Goal: Task Accomplishment & Management: Manage account settings

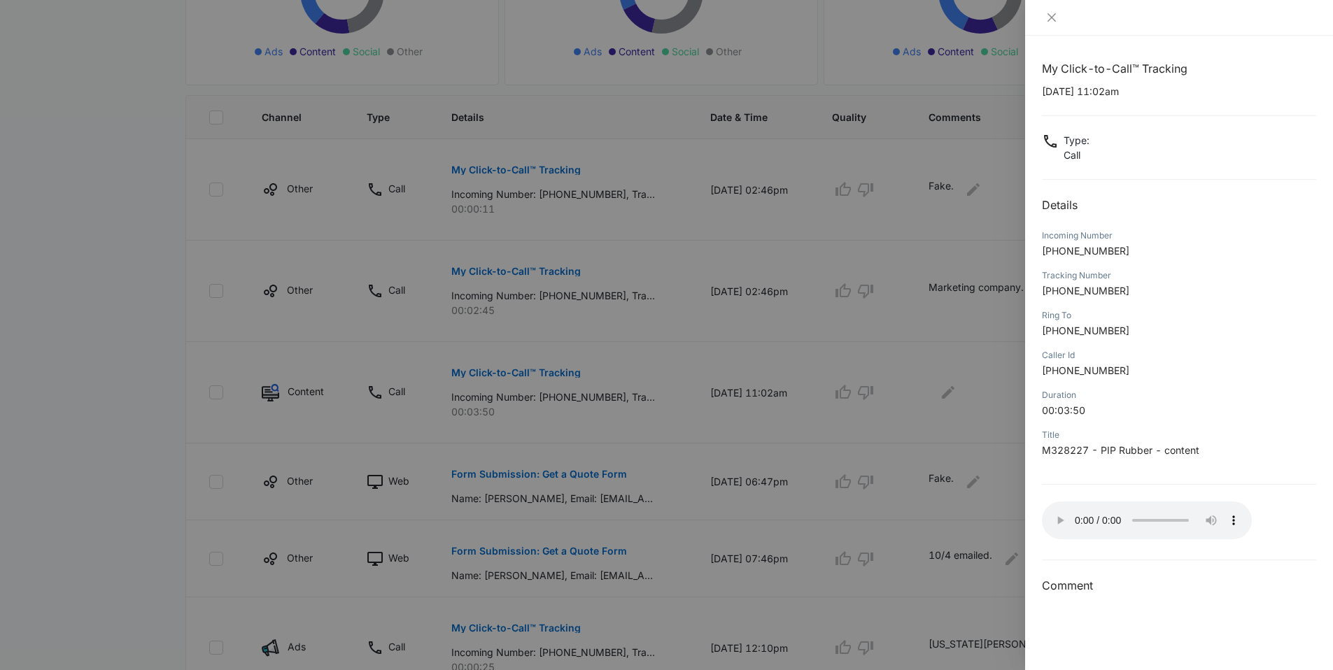
click at [35, 174] on div at bounding box center [666, 335] width 1333 height 670
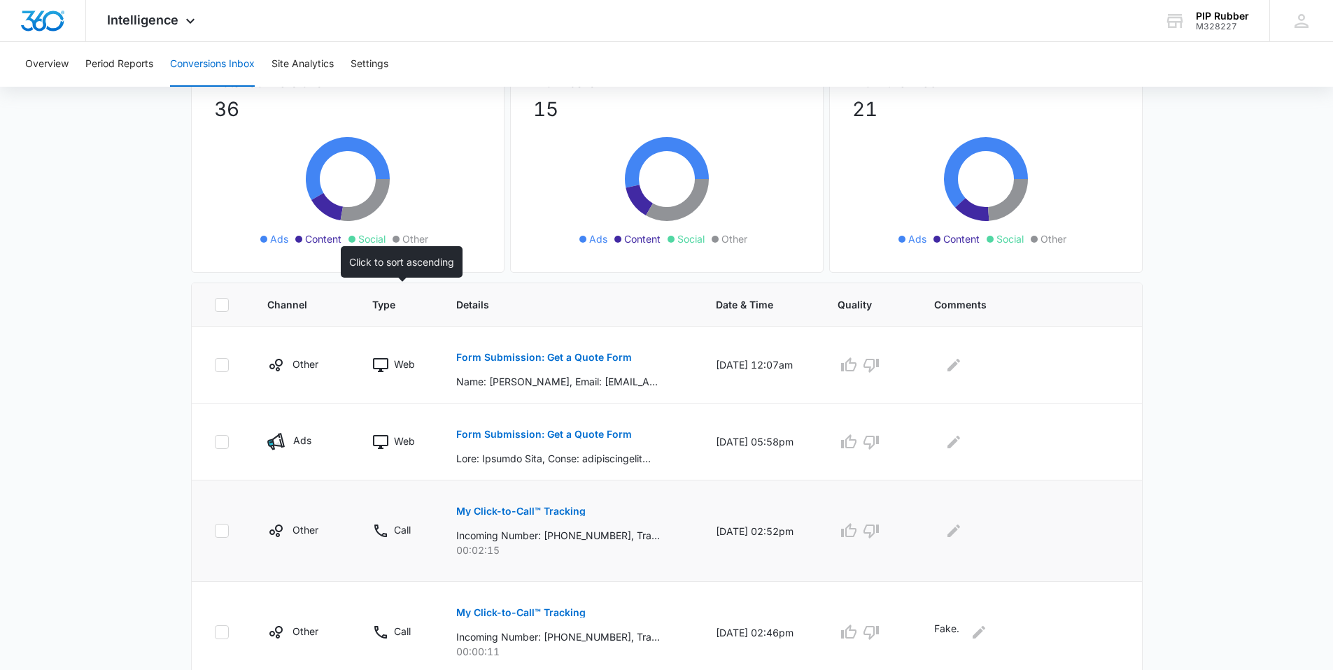
scroll to position [279, 0]
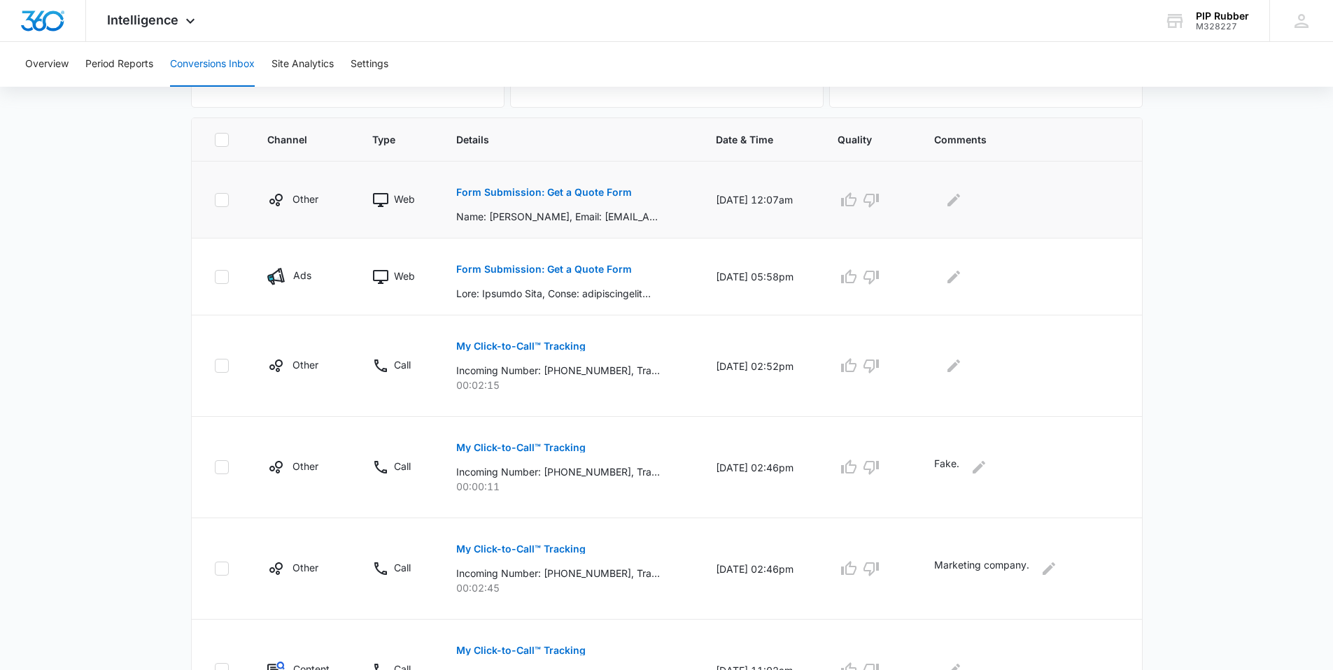
click at [556, 185] on button "Form Submission: Get a Quote Form" at bounding box center [544, 193] width 176 height 34
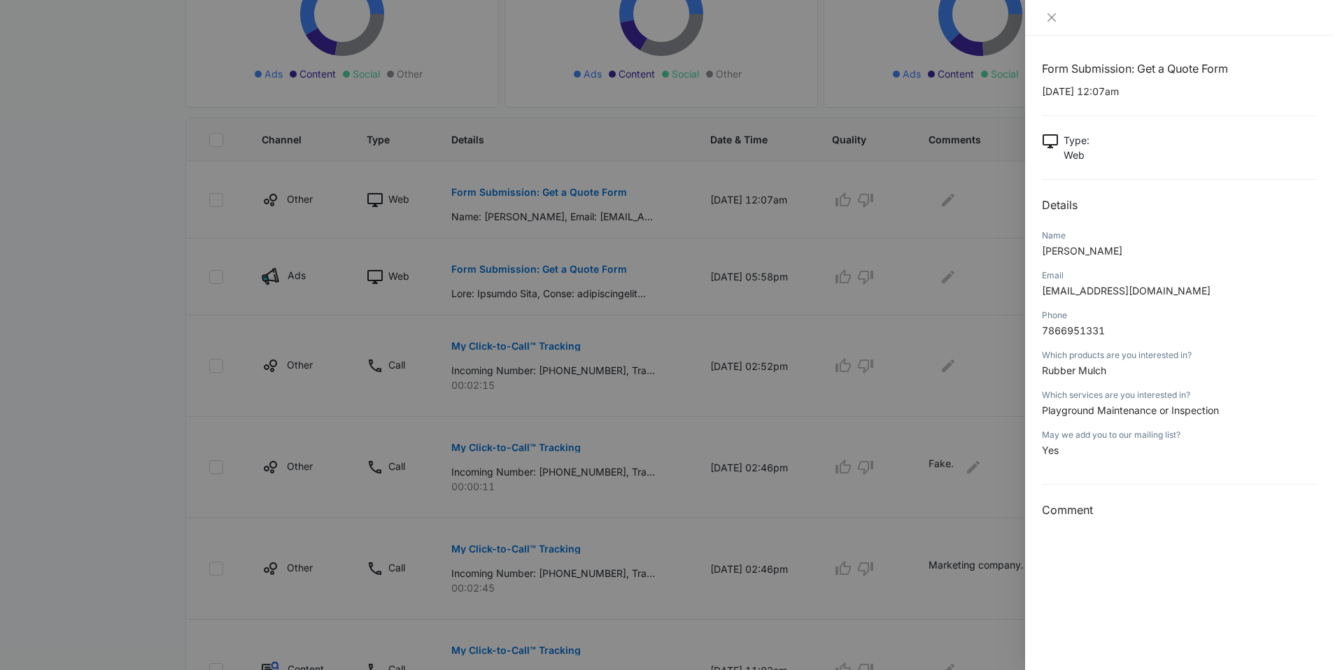
click at [715, 255] on div at bounding box center [666, 335] width 1333 height 670
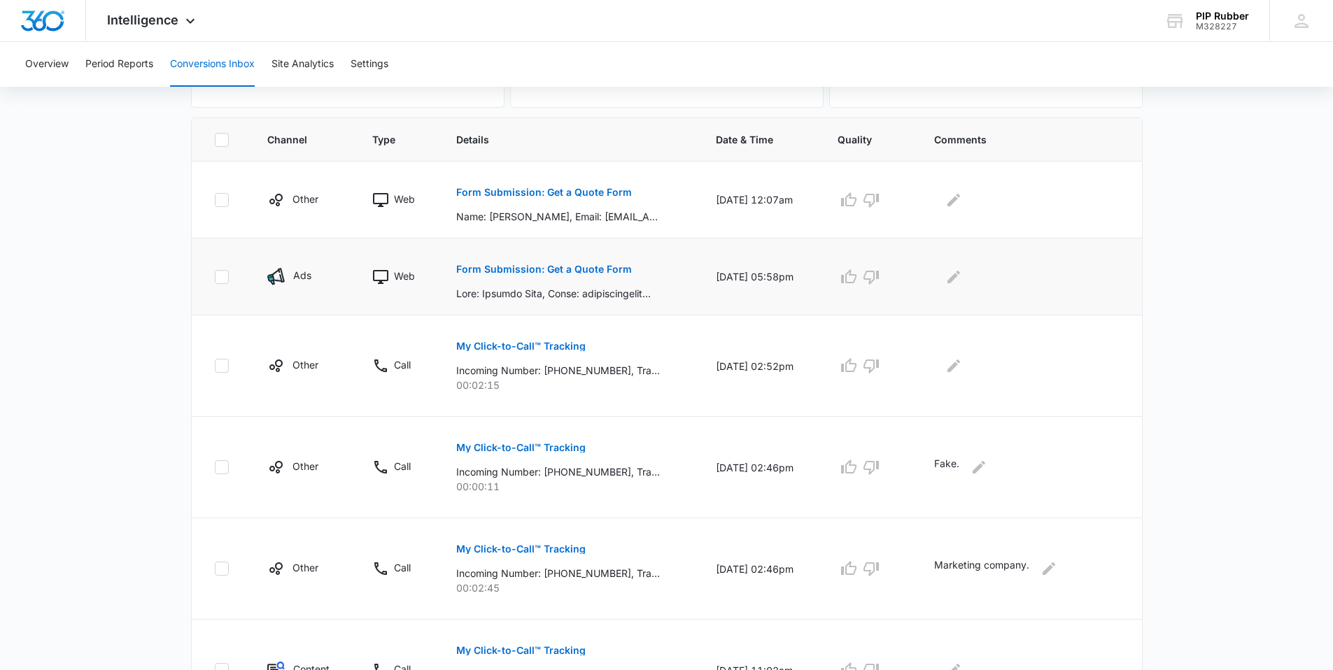
click at [573, 260] on button "Form Submission: Get a Quote Form" at bounding box center [544, 270] width 176 height 34
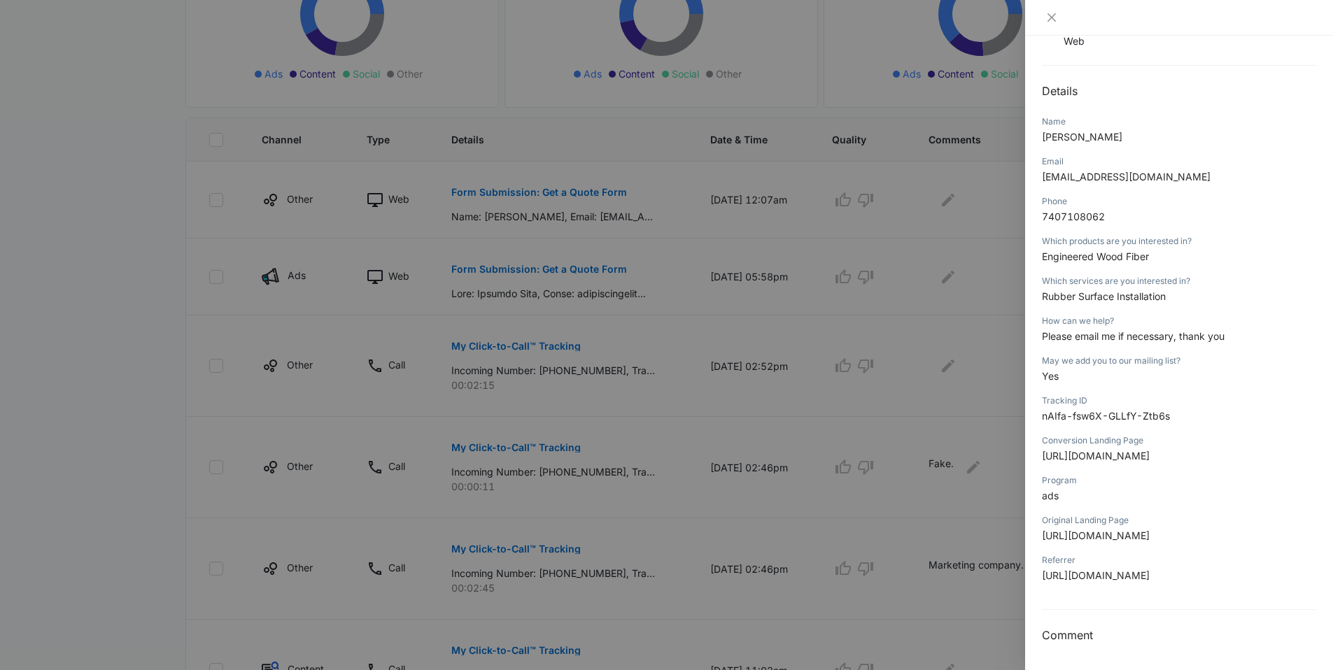
scroll to position [162, 0]
click at [763, 256] on div at bounding box center [666, 335] width 1333 height 670
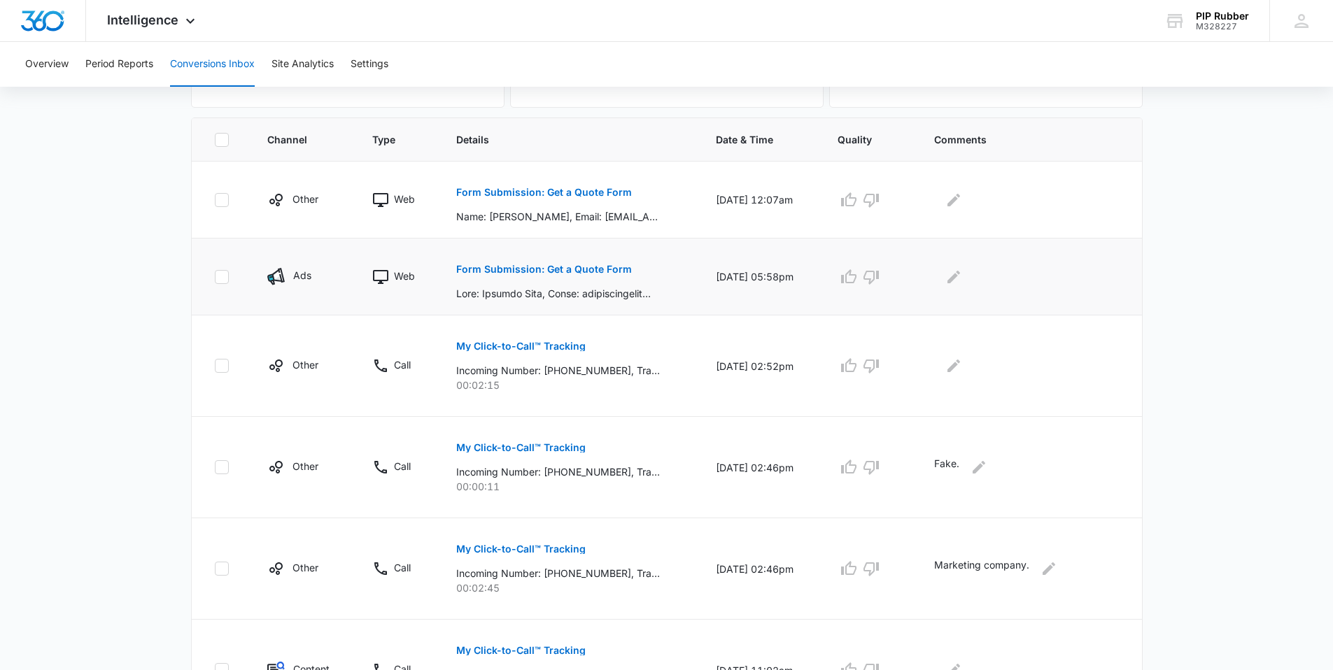
click at [530, 269] on p "Form Submission: Get a Quote Form" at bounding box center [544, 270] width 176 height 10
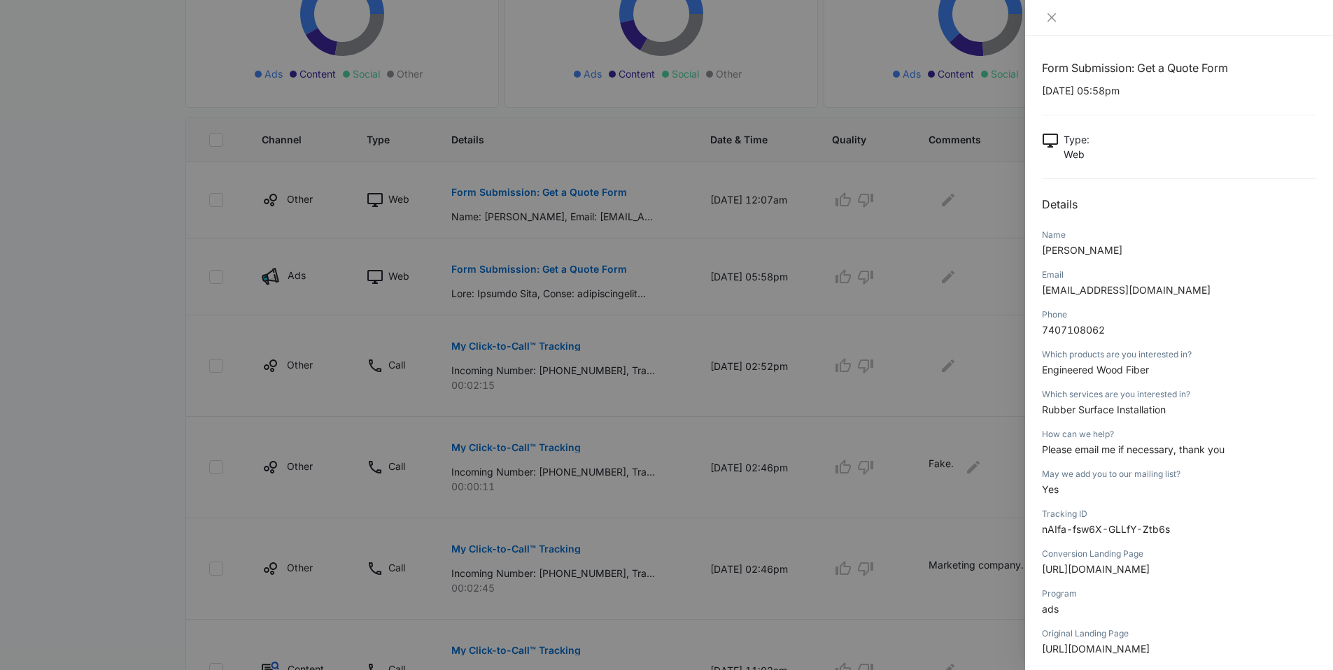
scroll to position [0, 0]
drag, startPoint x: 1178, startPoint y: 291, endPoint x: 1044, endPoint y: 293, distance: 134.4
click at [1044, 293] on p "[EMAIL_ADDRESS][DOMAIN_NAME]" at bounding box center [1179, 290] width 274 height 15
copy span "[EMAIL_ADDRESS][DOMAIN_NAME]"
click at [682, 304] on div at bounding box center [666, 335] width 1333 height 670
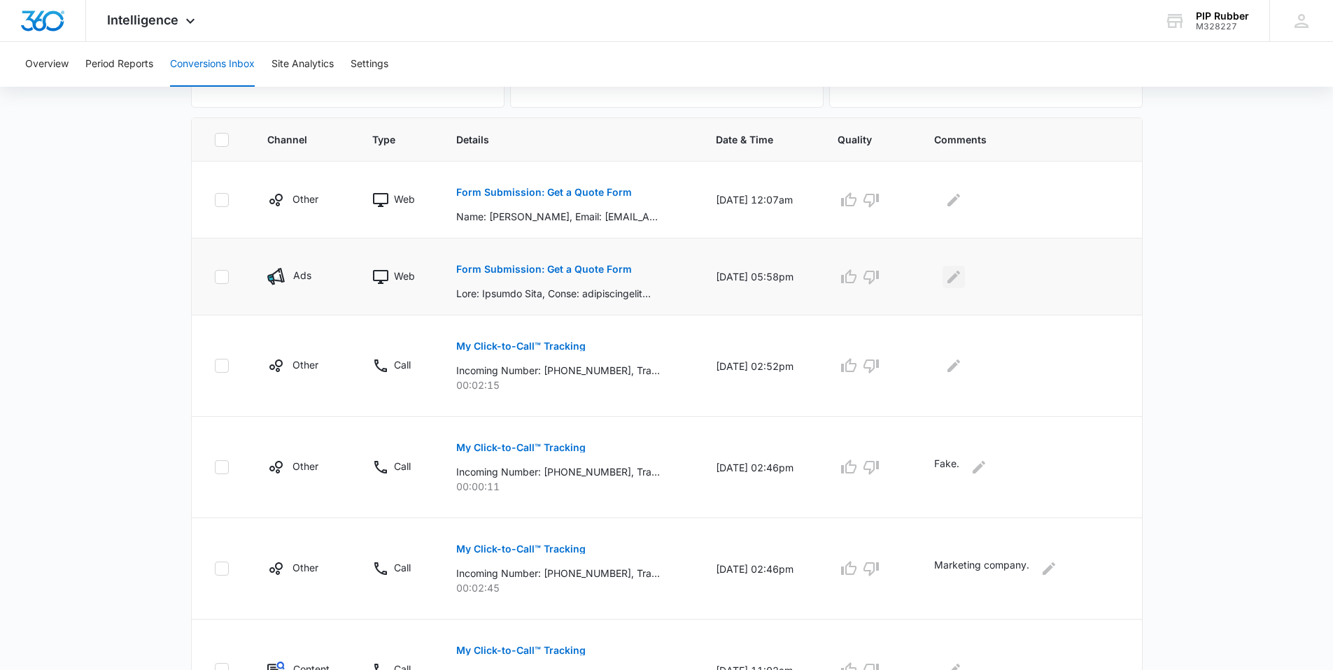
click at [962, 278] on icon "Edit Comments" at bounding box center [953, 277] width 17 height 17
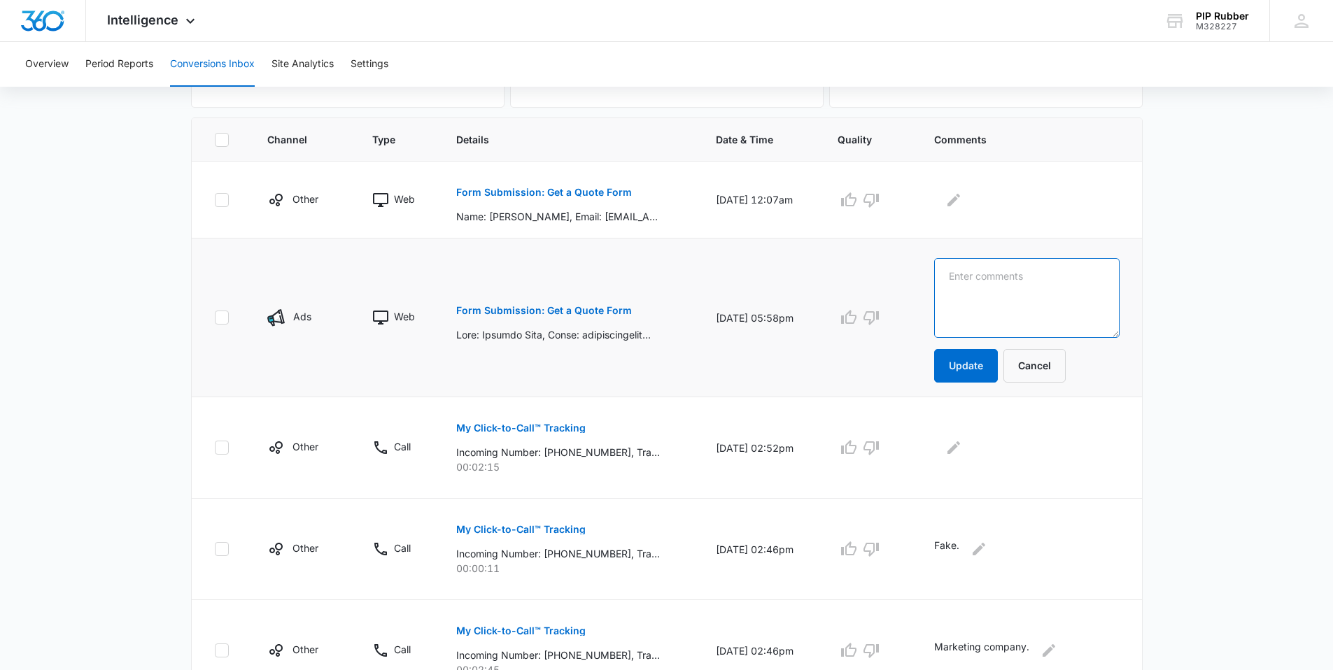
click at [987, 280] on textarea at bounding box center [1026, 298] width 185 height 80
type textarea "10/8 emailed"
click at [979, 370] on button "Update" at bounding box center [966, 366] width 64 height 34
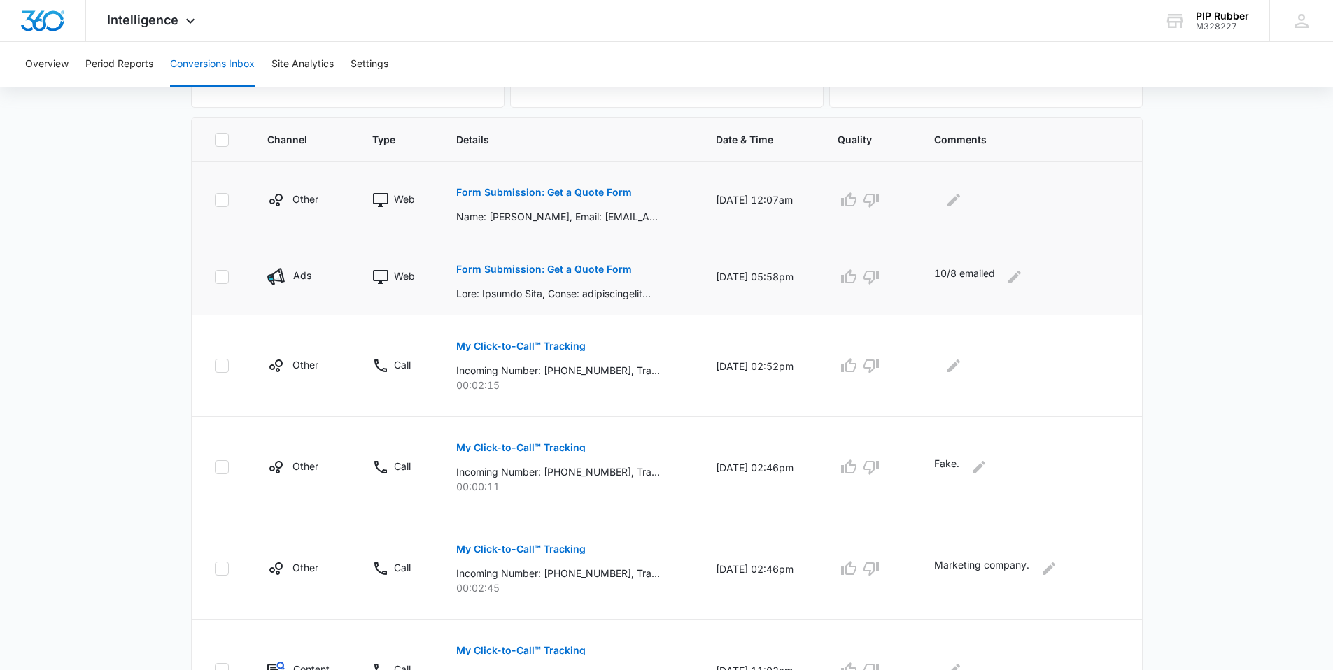
click at [568, 188] on p "Form Submission: Get a Quote Form" at bounding box center [544, 193] width 176 height 10
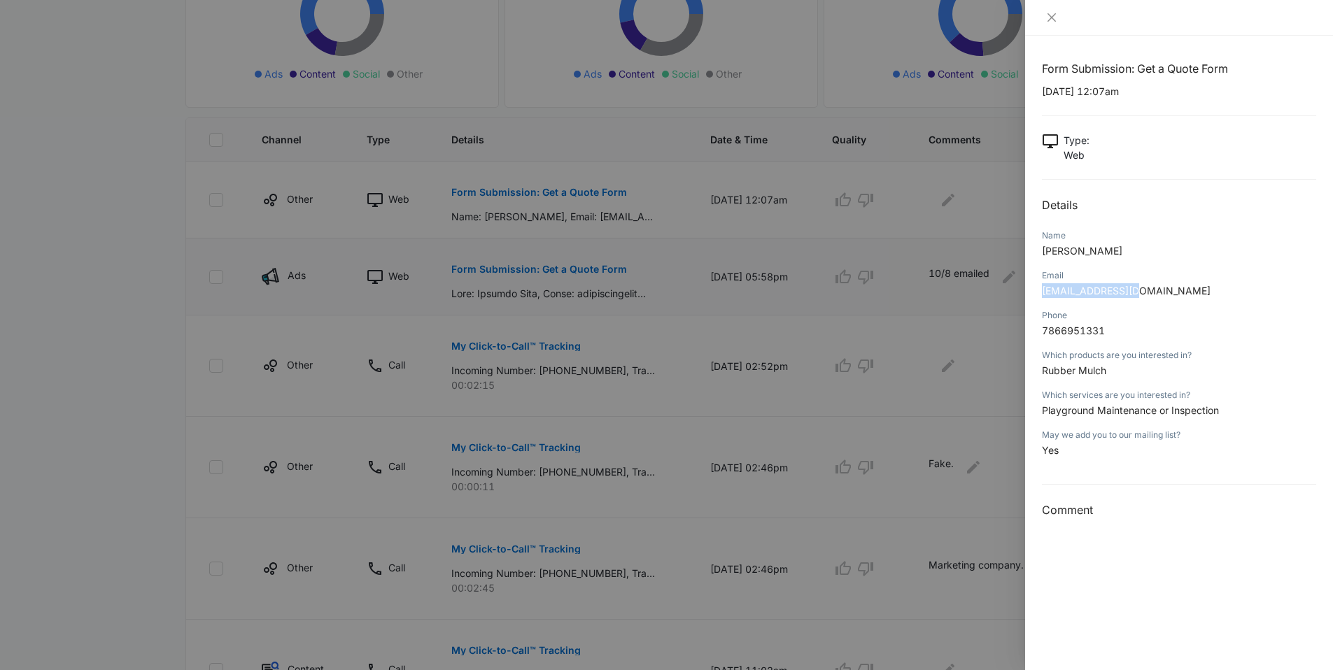
drag, startPoint x: 1134, startPoint y: 292, endPoint x: 1039, endPoint y: 286, distance: 96.1
click at [1039, 286] on div "Form Submission: Get a Quote Form [DATE] 12:07am Type : Web Details Name [PERSO…" at bounding box center [1179, 353] width 308 height 635
copy span "[EMAIL_ADDRESS][DOMAIN_NAME]"
click at [724, 323] on div at bounding box center [666, 335] width 1333 height 670
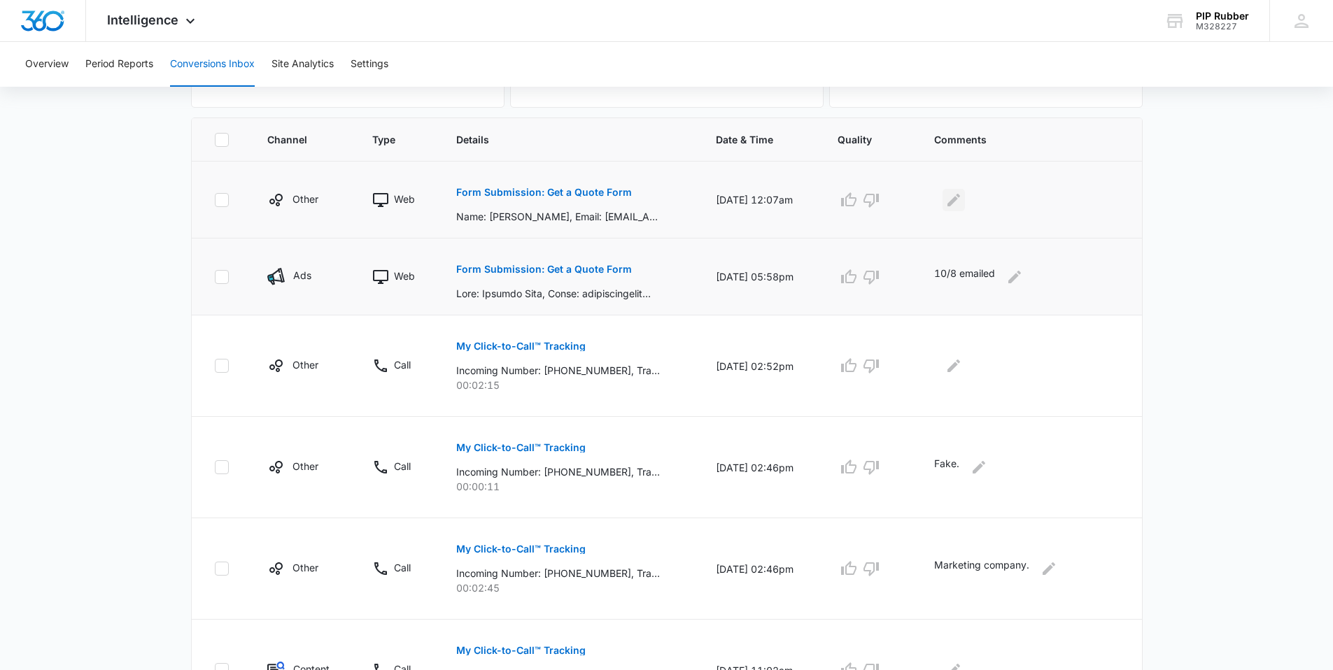
click at [962, 206] on icon "Edit Comments" at bounding box center [953, 200] width 17 height 17
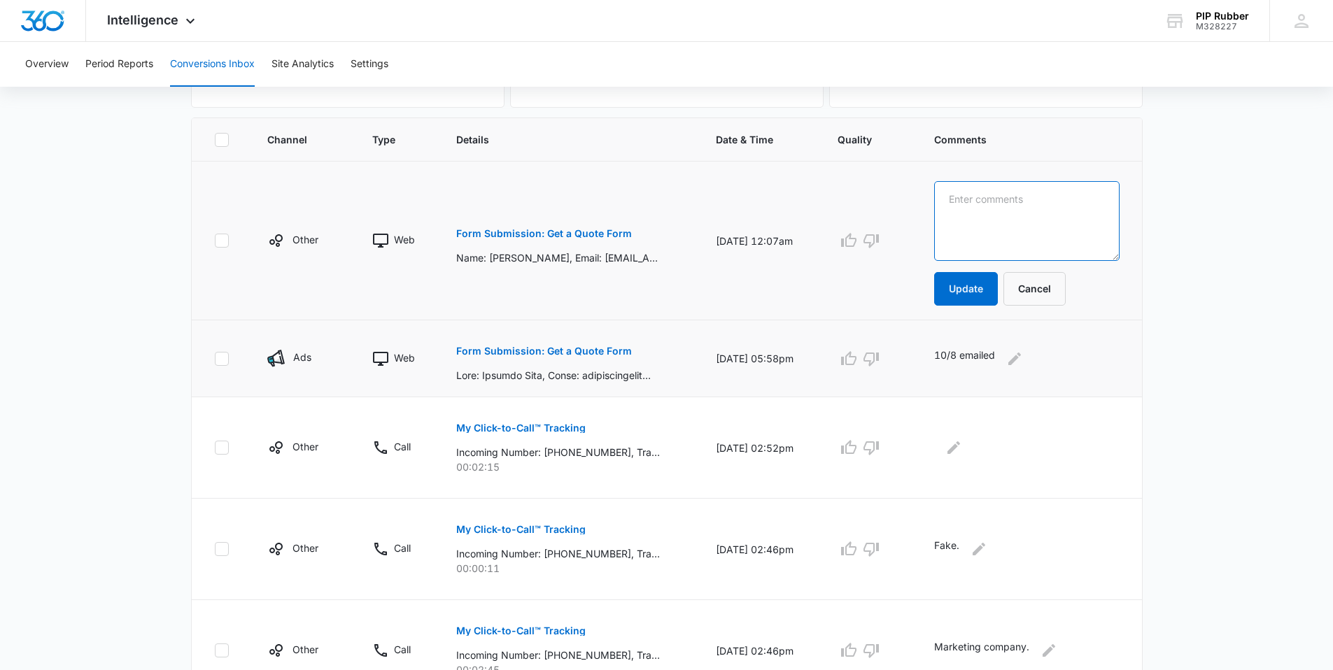
click at [1000, 226] on textarea at bounding box center [1026, 221] width 185 height 80
type textarea "10/8 emailed"
click at [969, 295] on button "Update" at bounding box center [966, 289] width 64 height 34
